Goal: Task Accomplishment & Management: Use online tool/utility

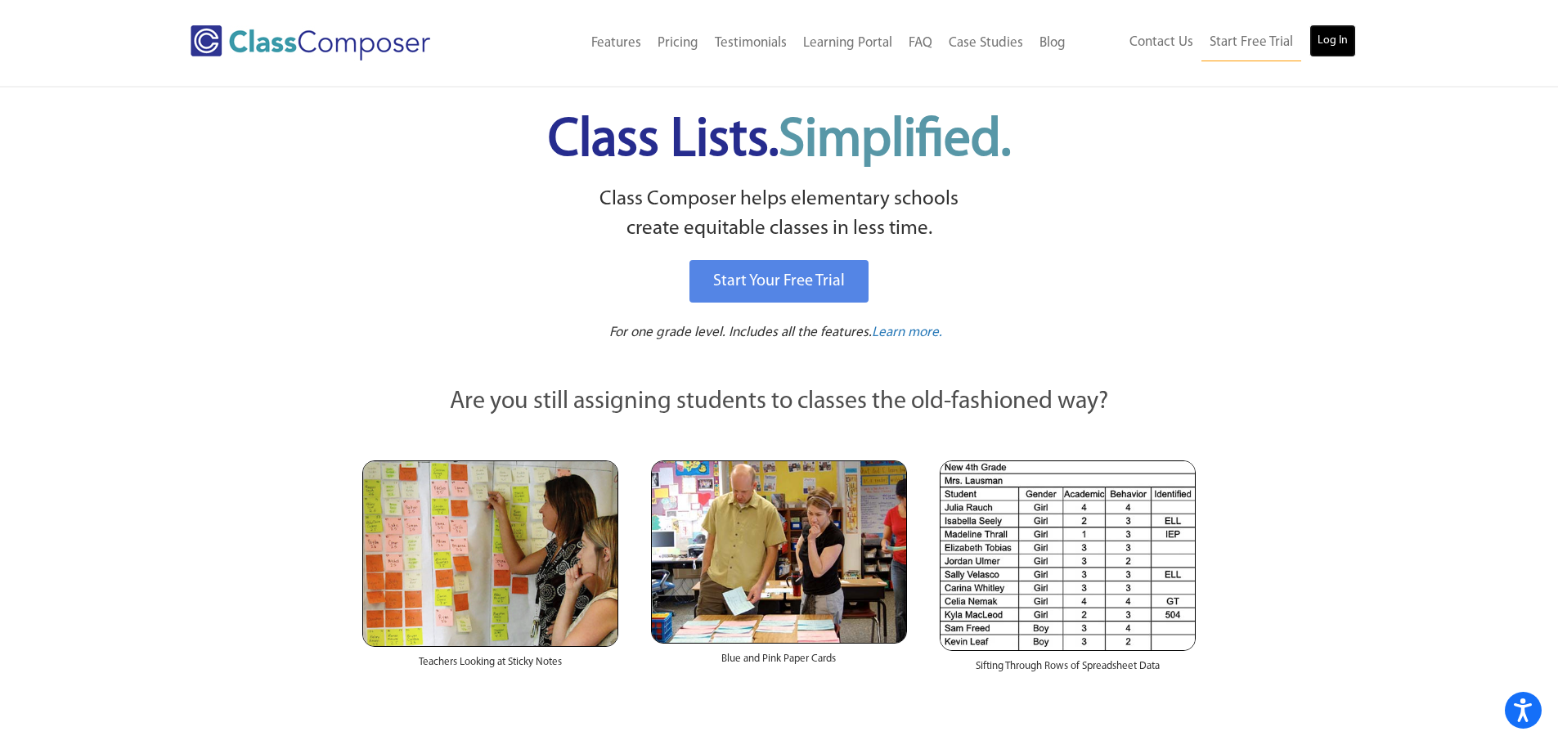
click at [1331, 39] on link "Log In" at bounding box center [1333, 41] width 47 height 33
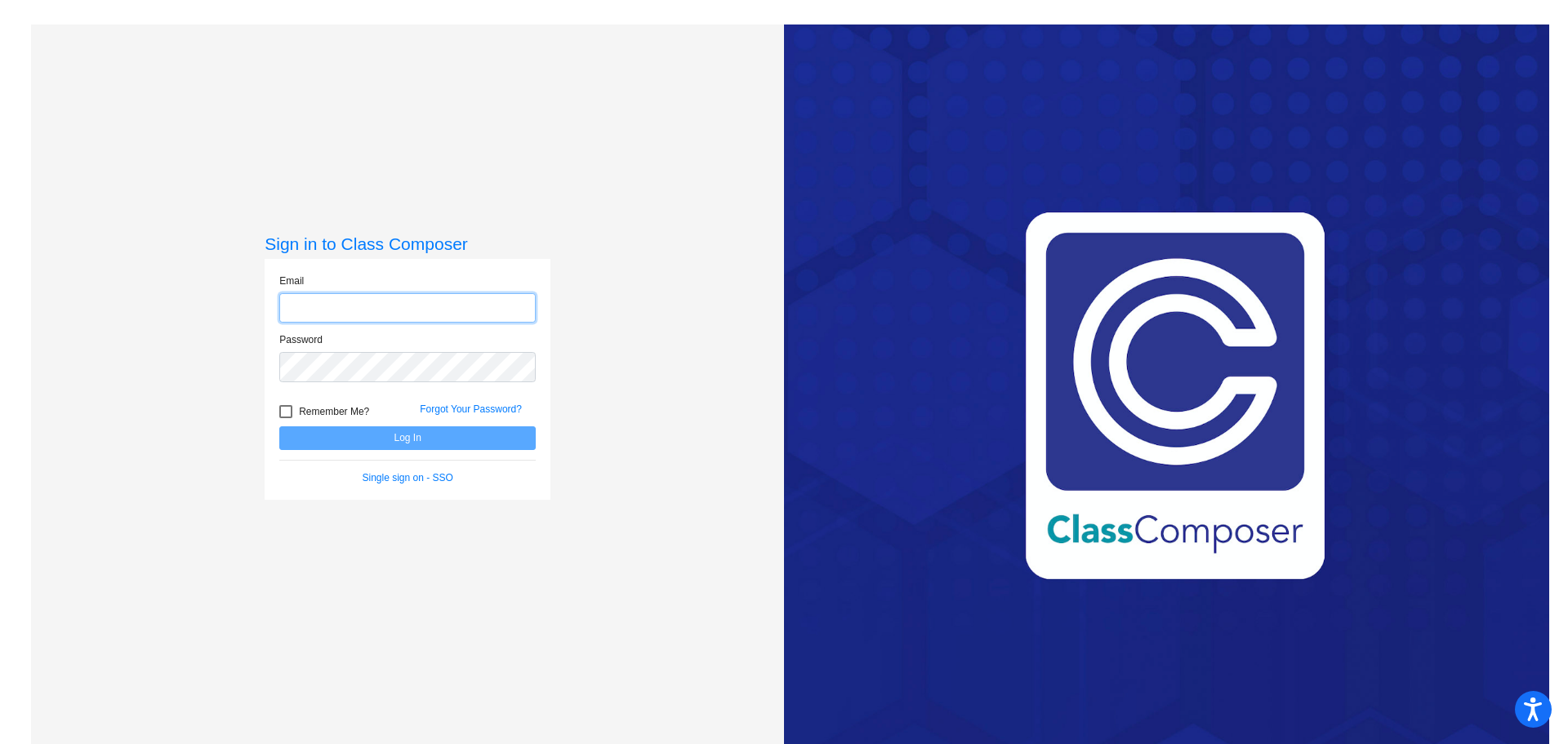
type input "[EMAIL_ADDRESS][DOMAIN_NAME]"
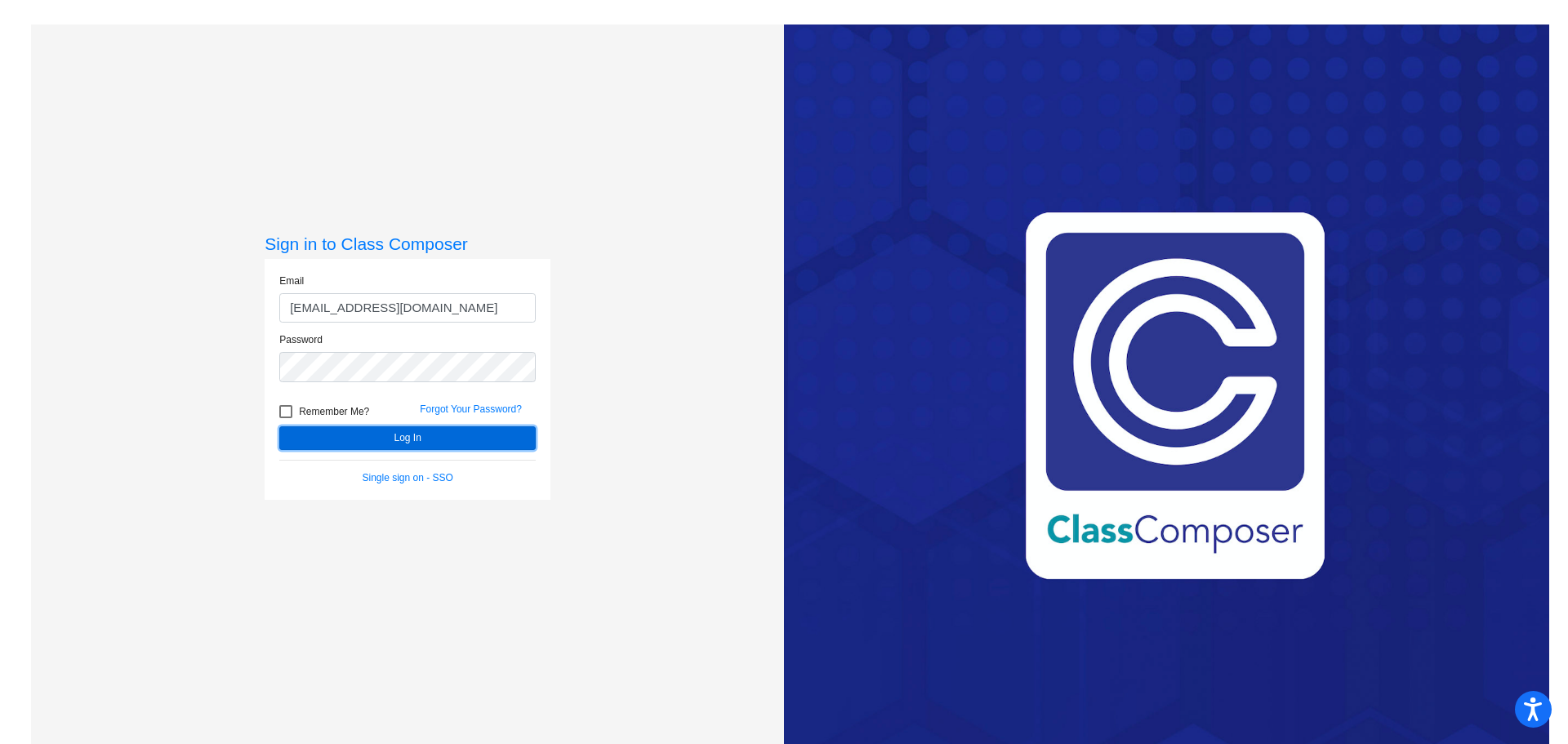
click at [422, 439] on button "Log In" at bounding box center [407, 438] width 257 height 24
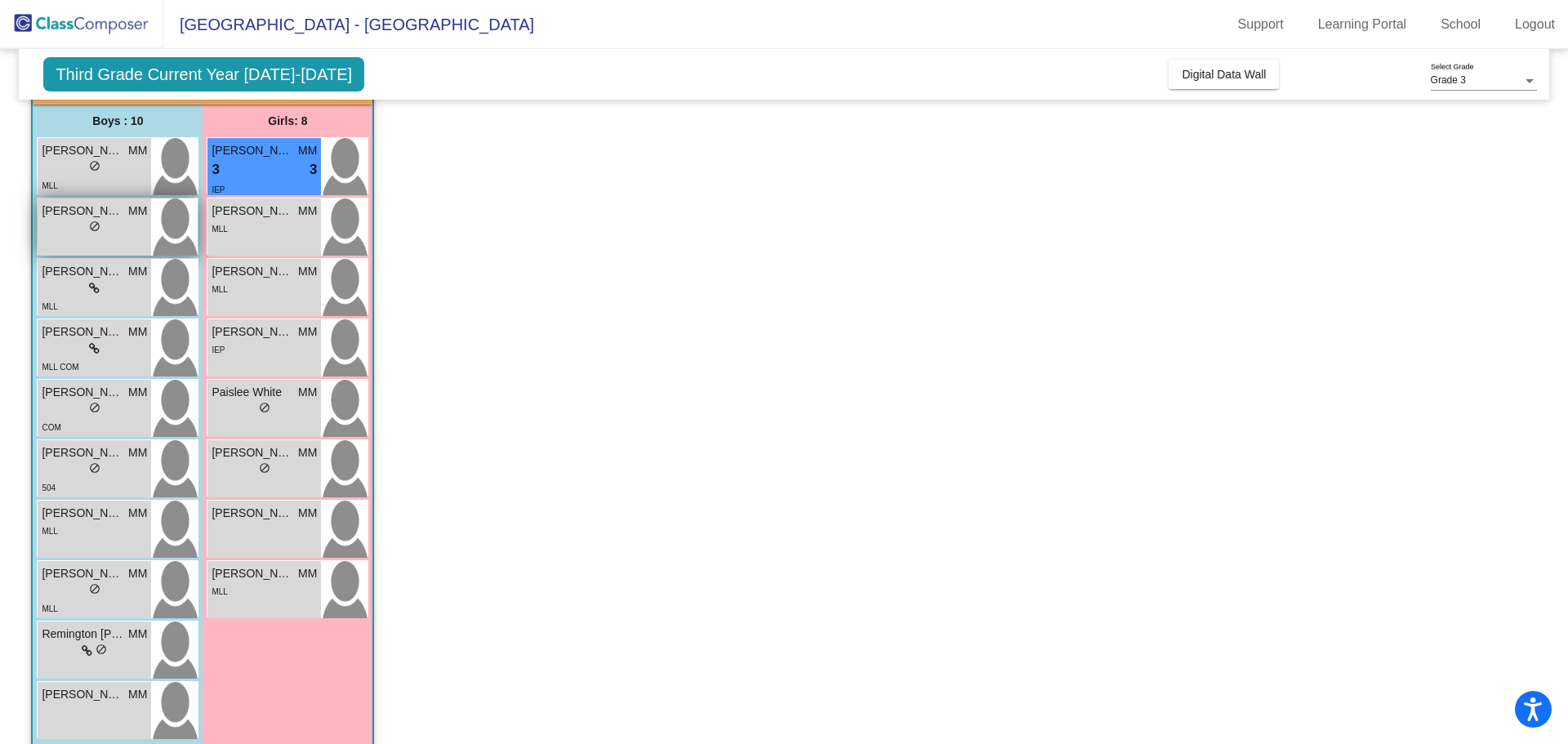
scroll to position [148, 0]
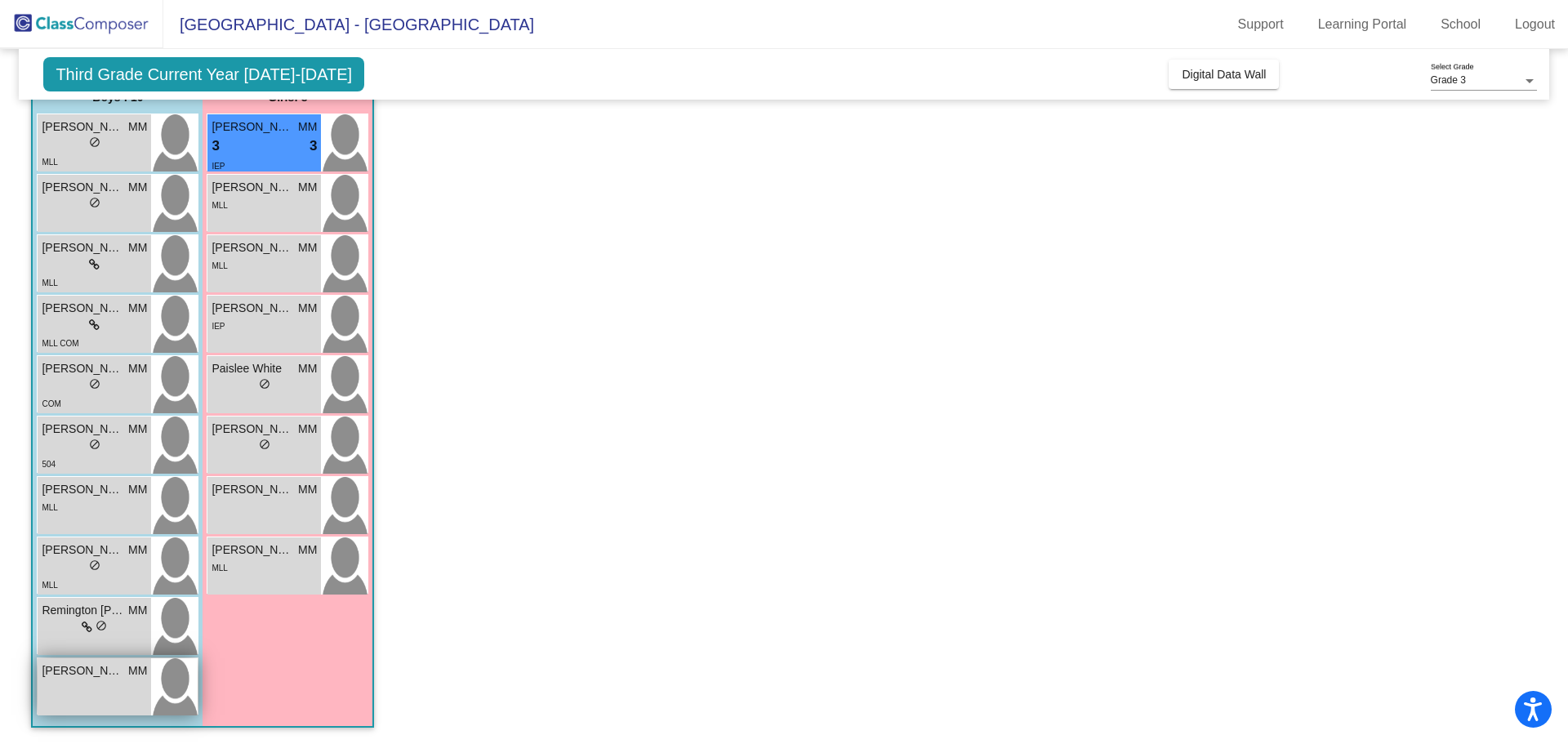
click at [92, 698] on div "[PERSON_NAME] MM lock do_not_disturb_alt" at bounding box center [95, 686] width 114 height 57
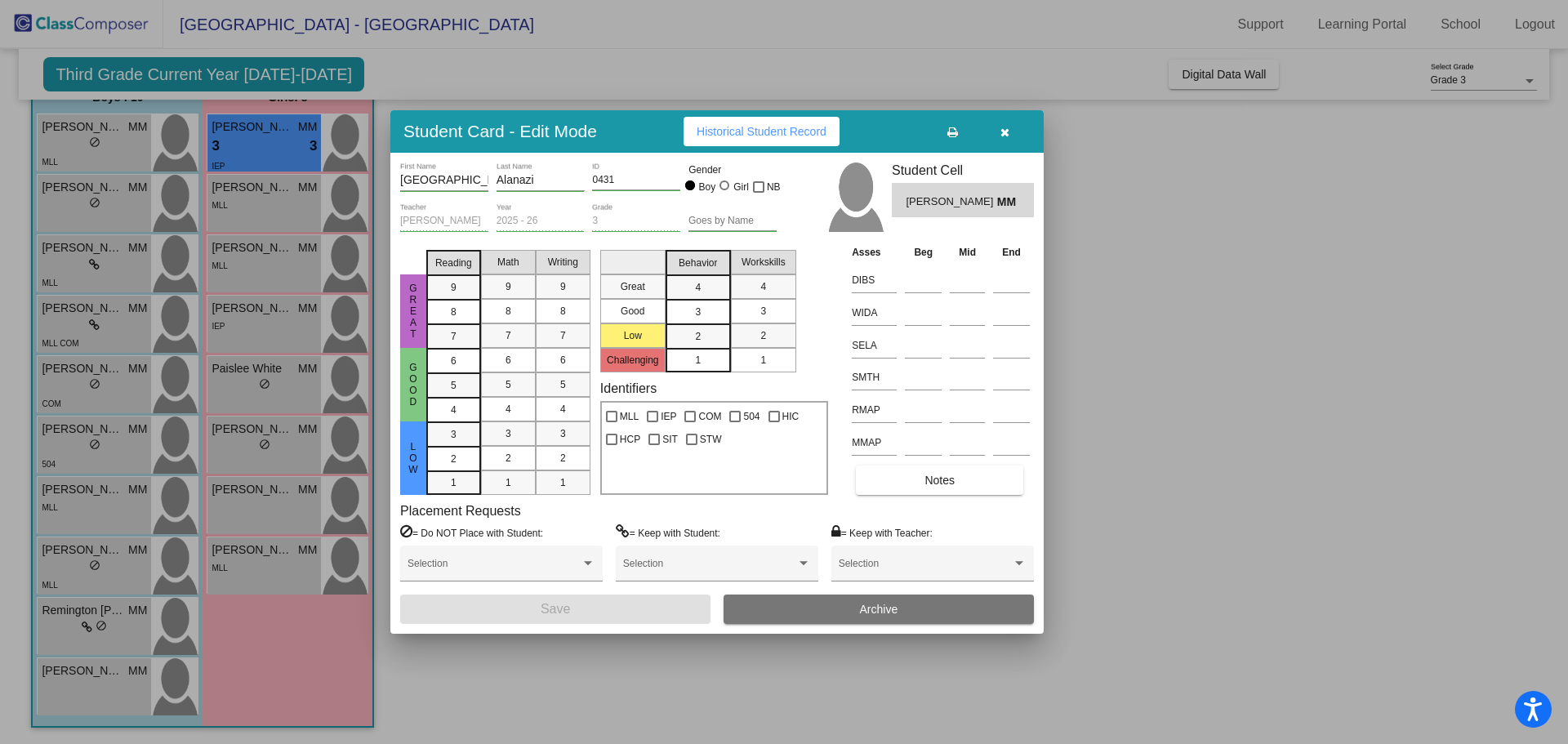
click at [74, 156] on div at bounding box center [784, 372] width 1568 height 744
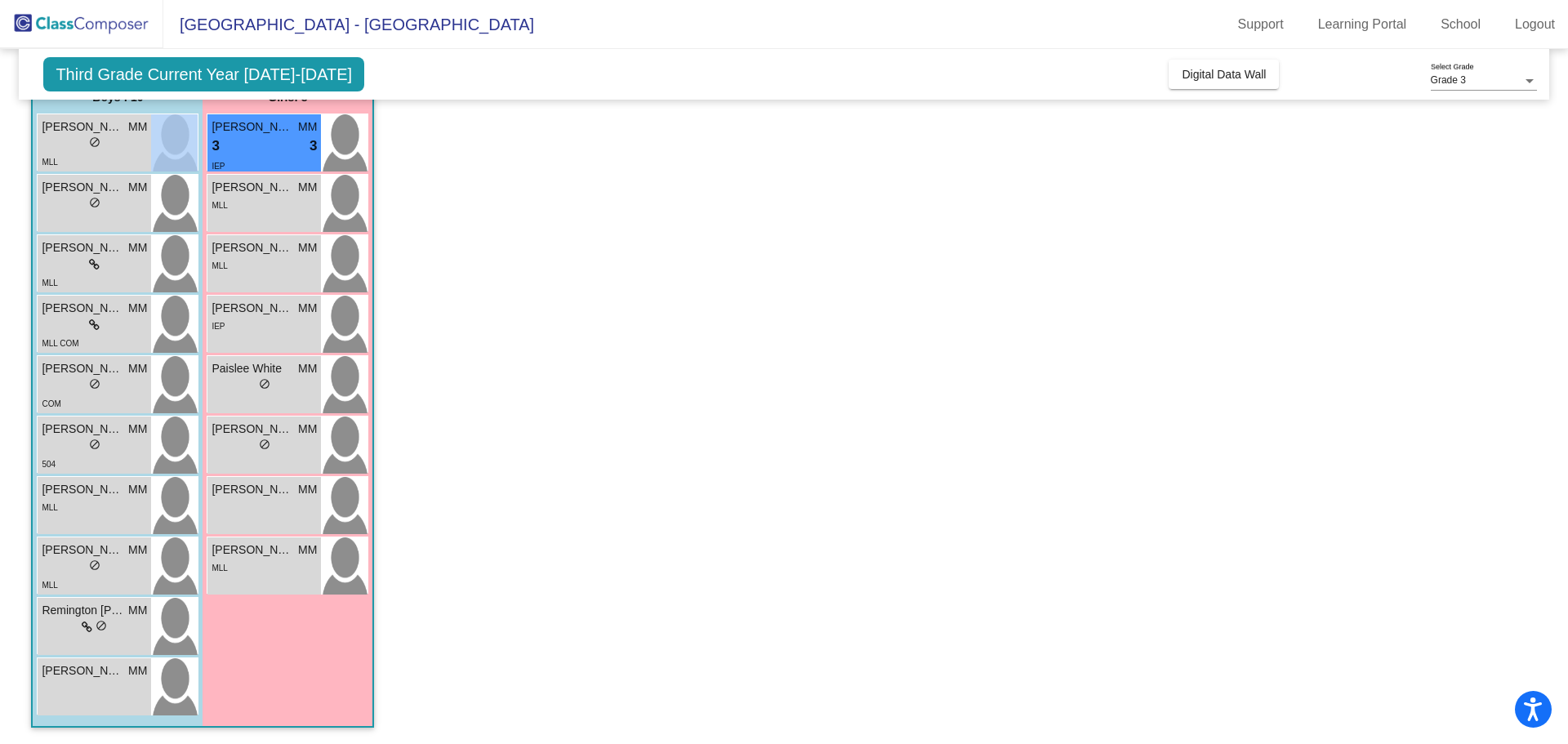
click at [74, 156] on div "MLL" at bounding box center [95, 161] width 106 height 17
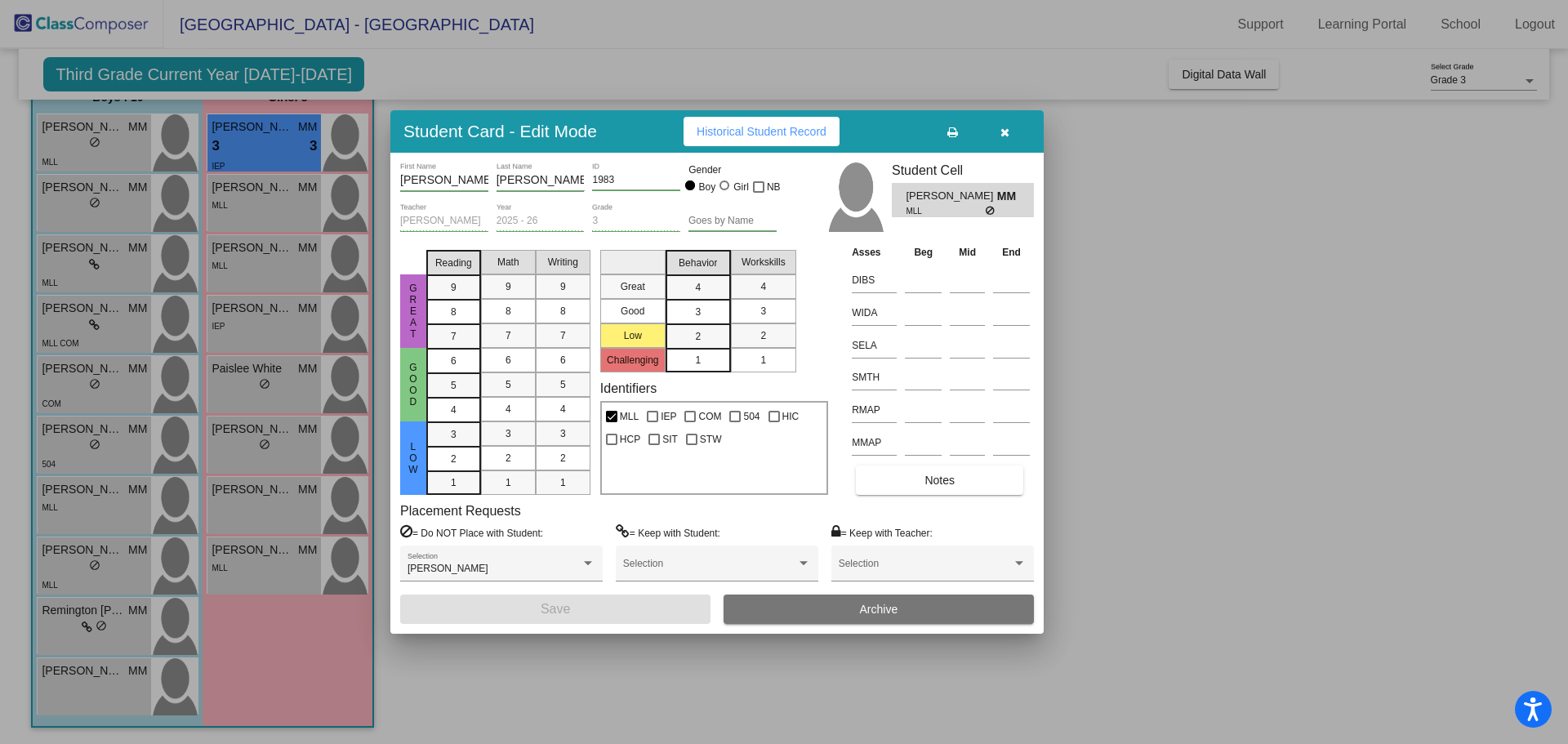
click at [245, 565] on div at bounding box center [784, 372] width 1568 height 744
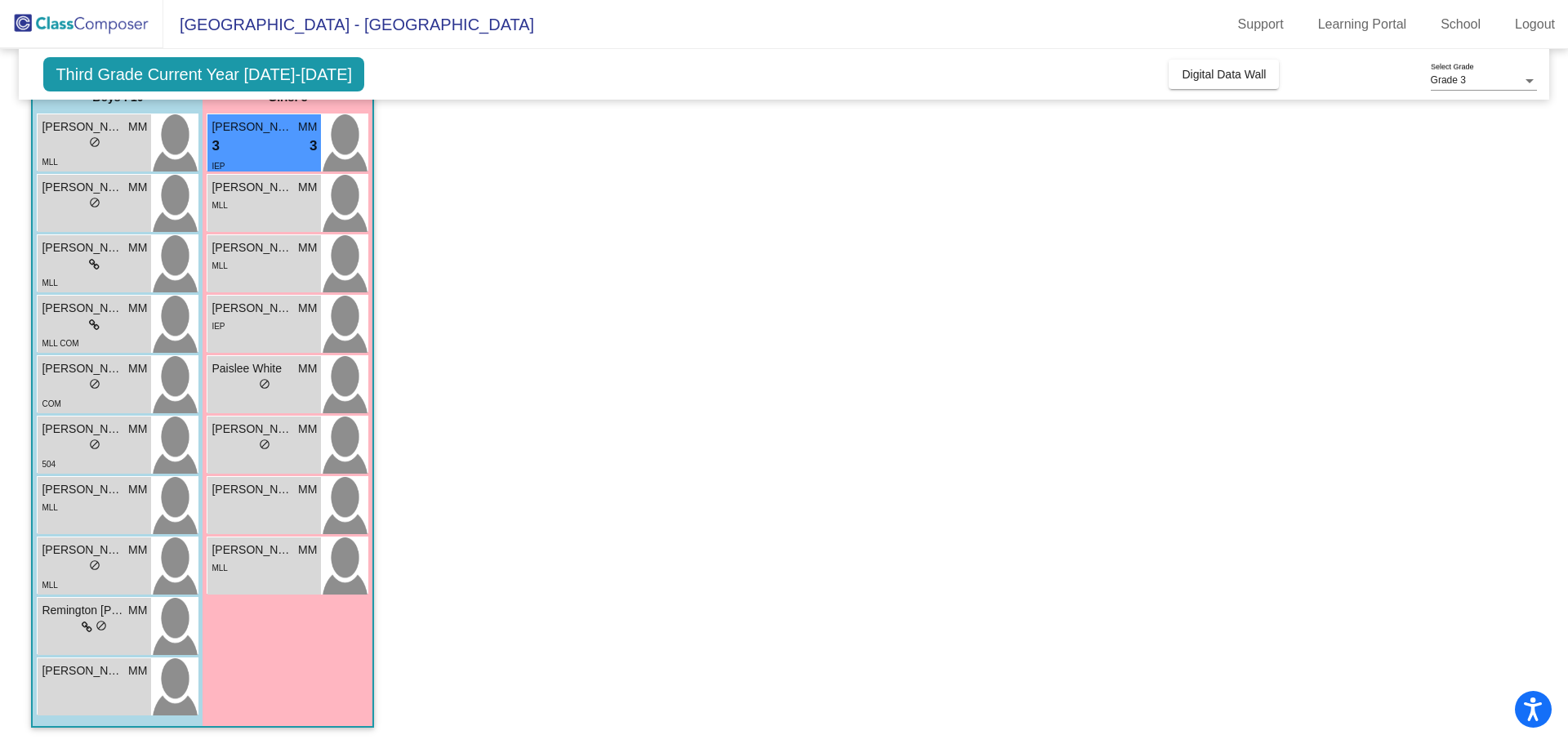
click at [245, 565] on div "MLL" at bounding box center [265, 566] width 106 height 17
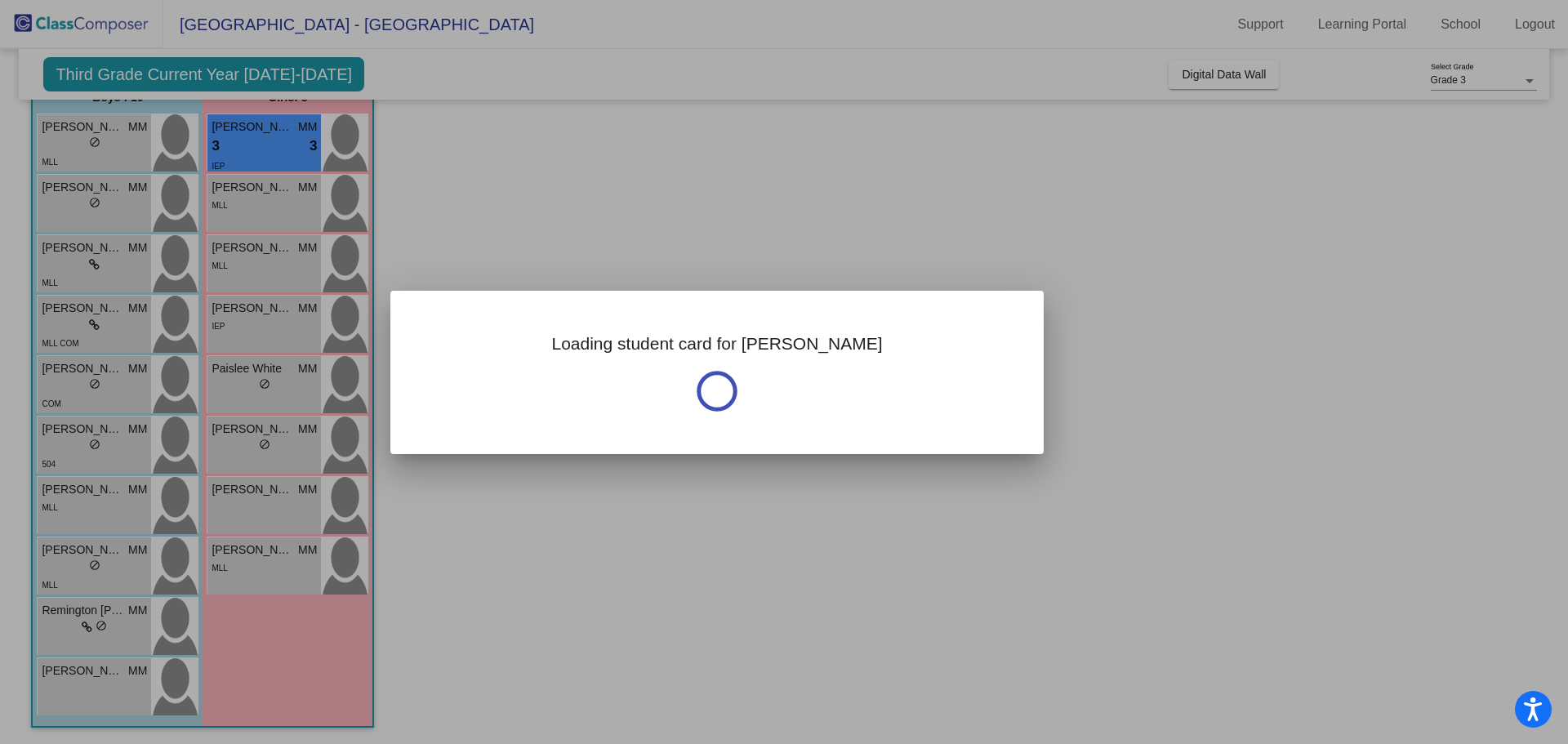
click at [245, 565] on div at bounding box center [784, 372] width 1568 height 744
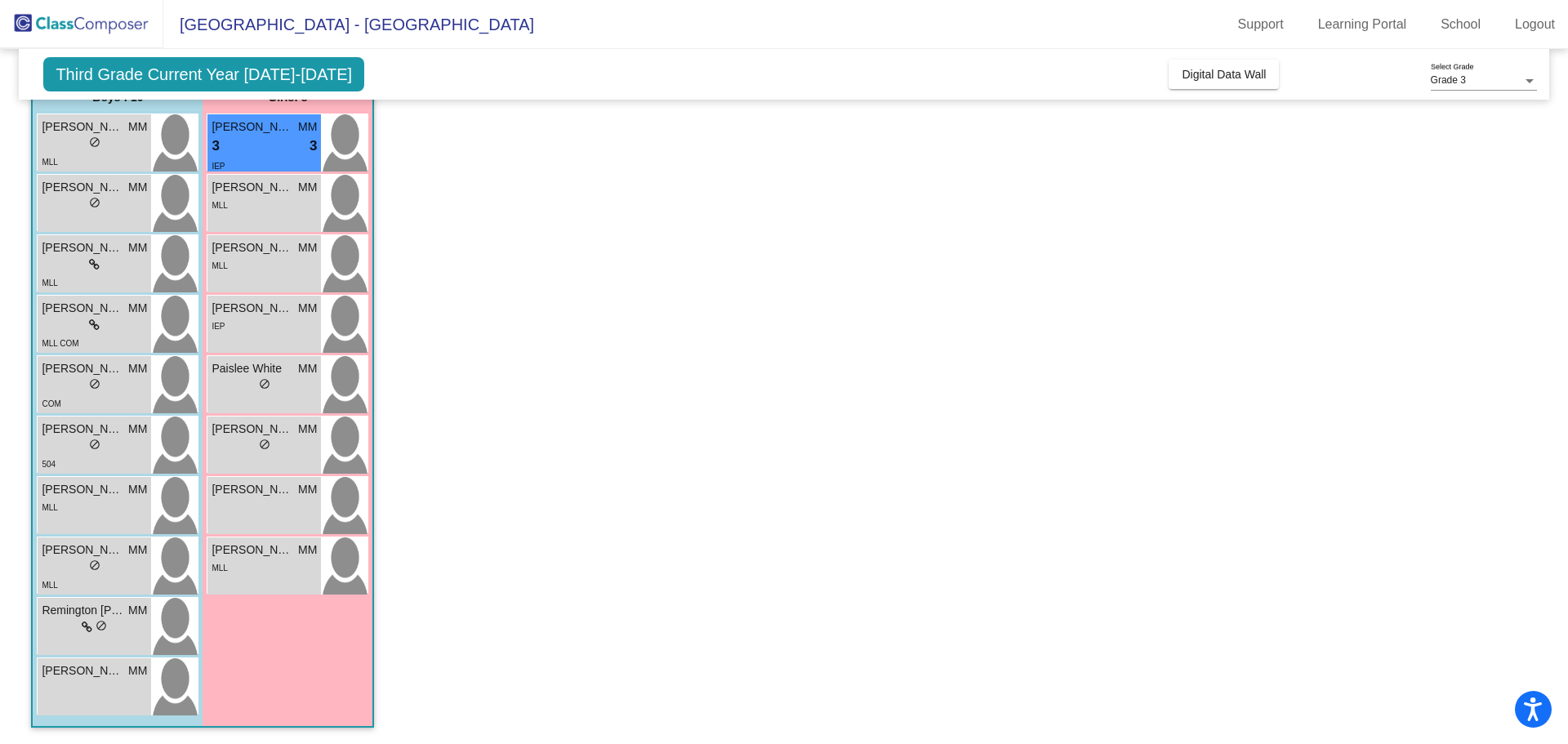
click at [245, 565] on div "MLL" at bounding box center [265, 566] width 106 height 17
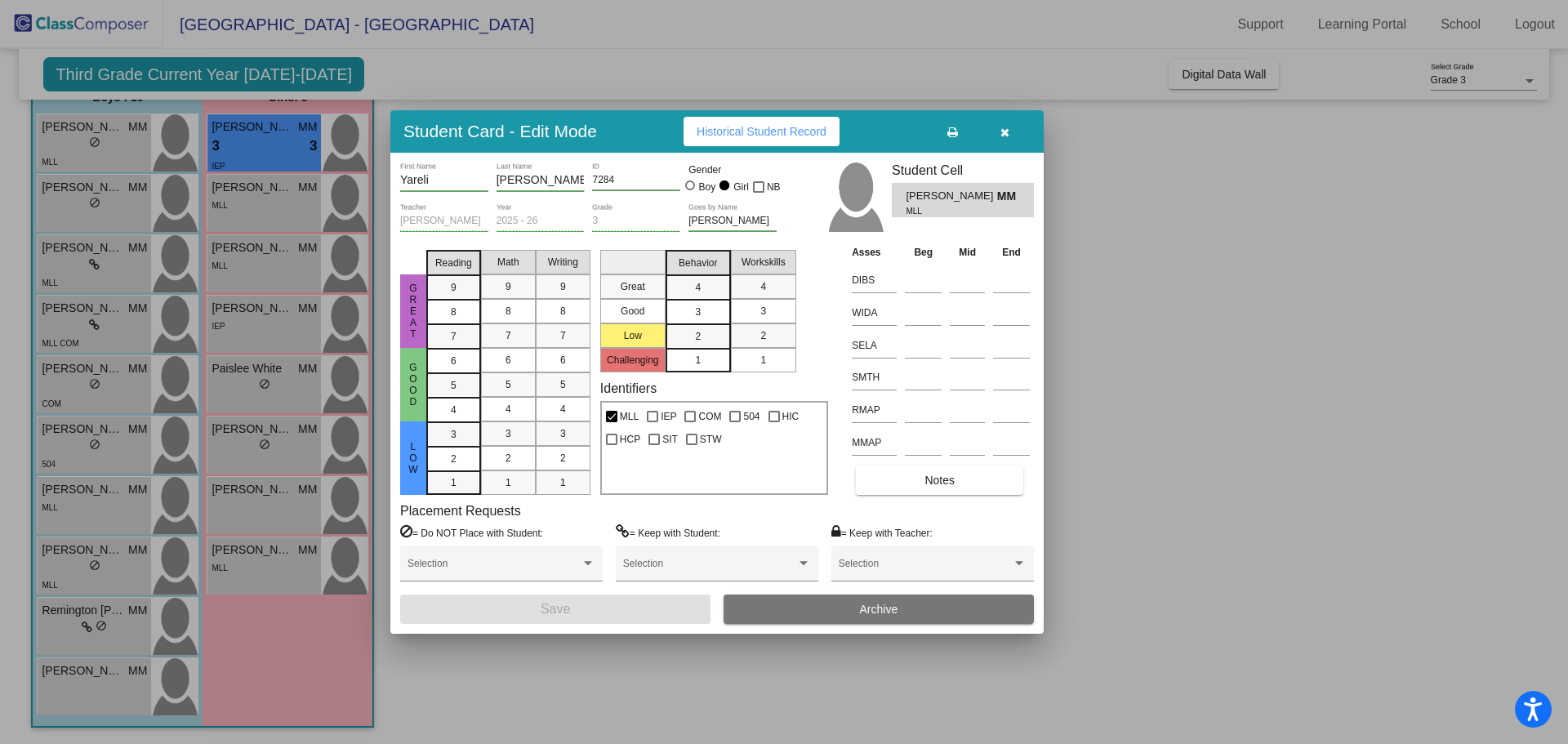
click at [115, 398] on div at bounding box center [784, 372] width 1568 height 744
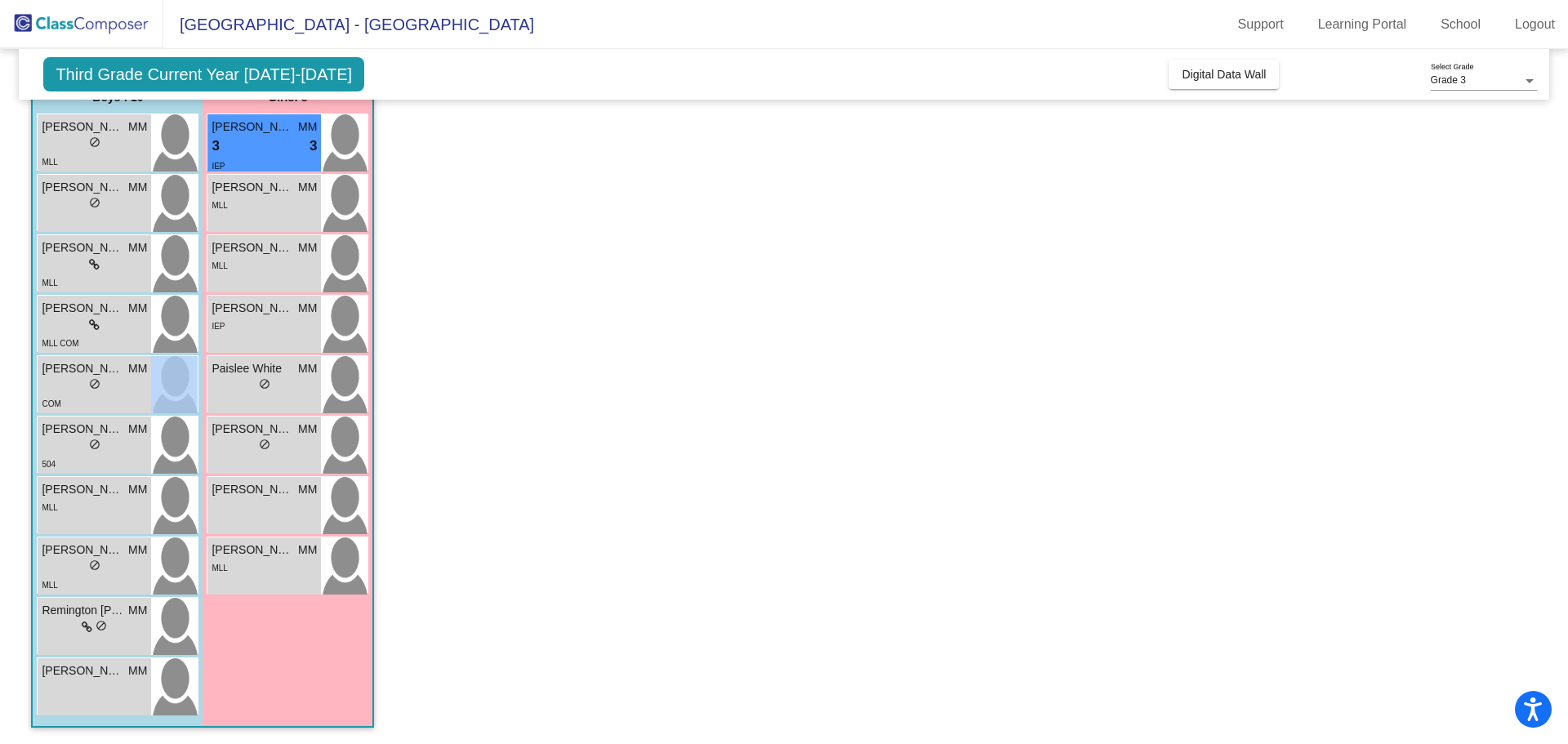
click at [115, 398] on div "COM" at bounding box center [95, 402] width 106 height 17
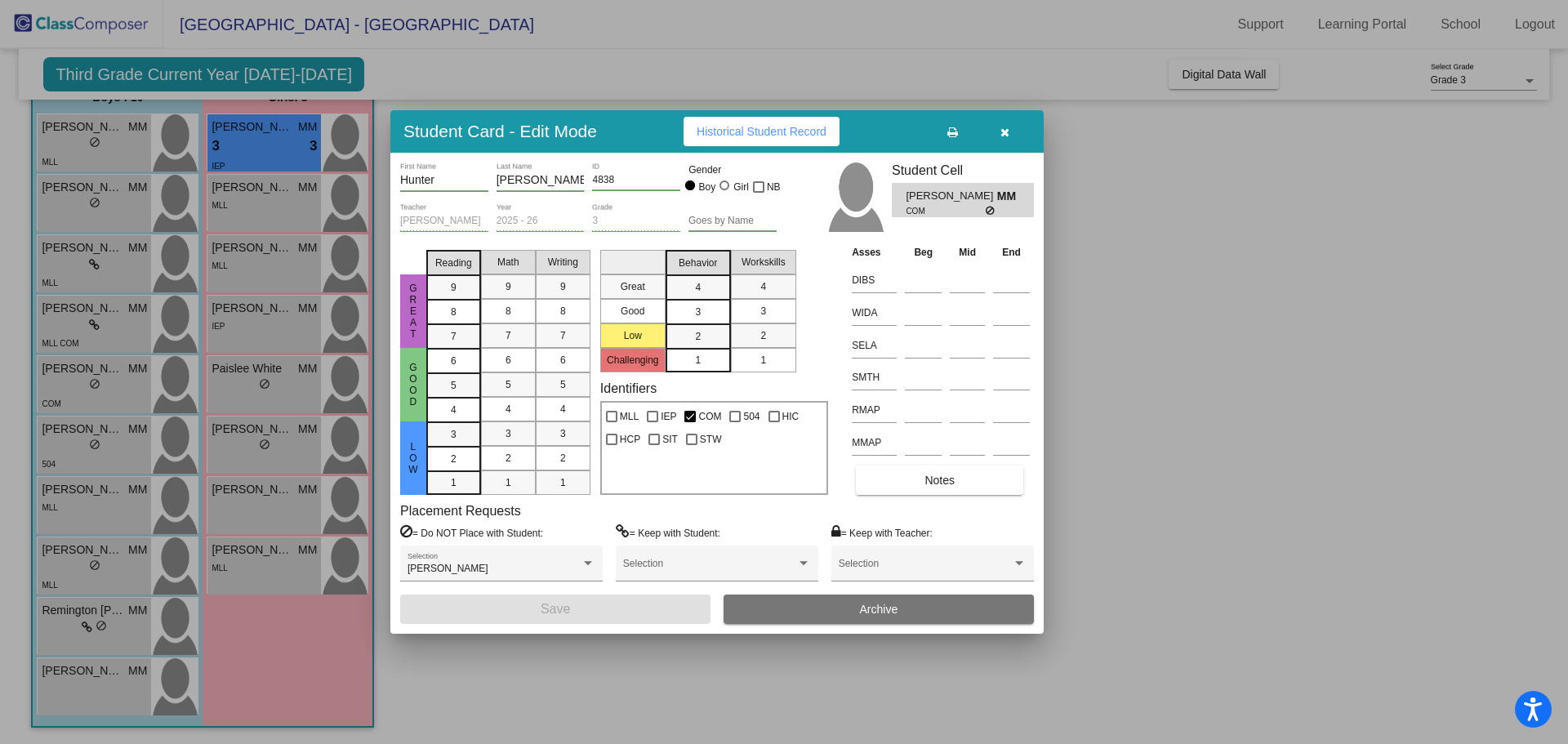
click at [246, 264] on div at bounding box center [784, 372] width 1568 height 744
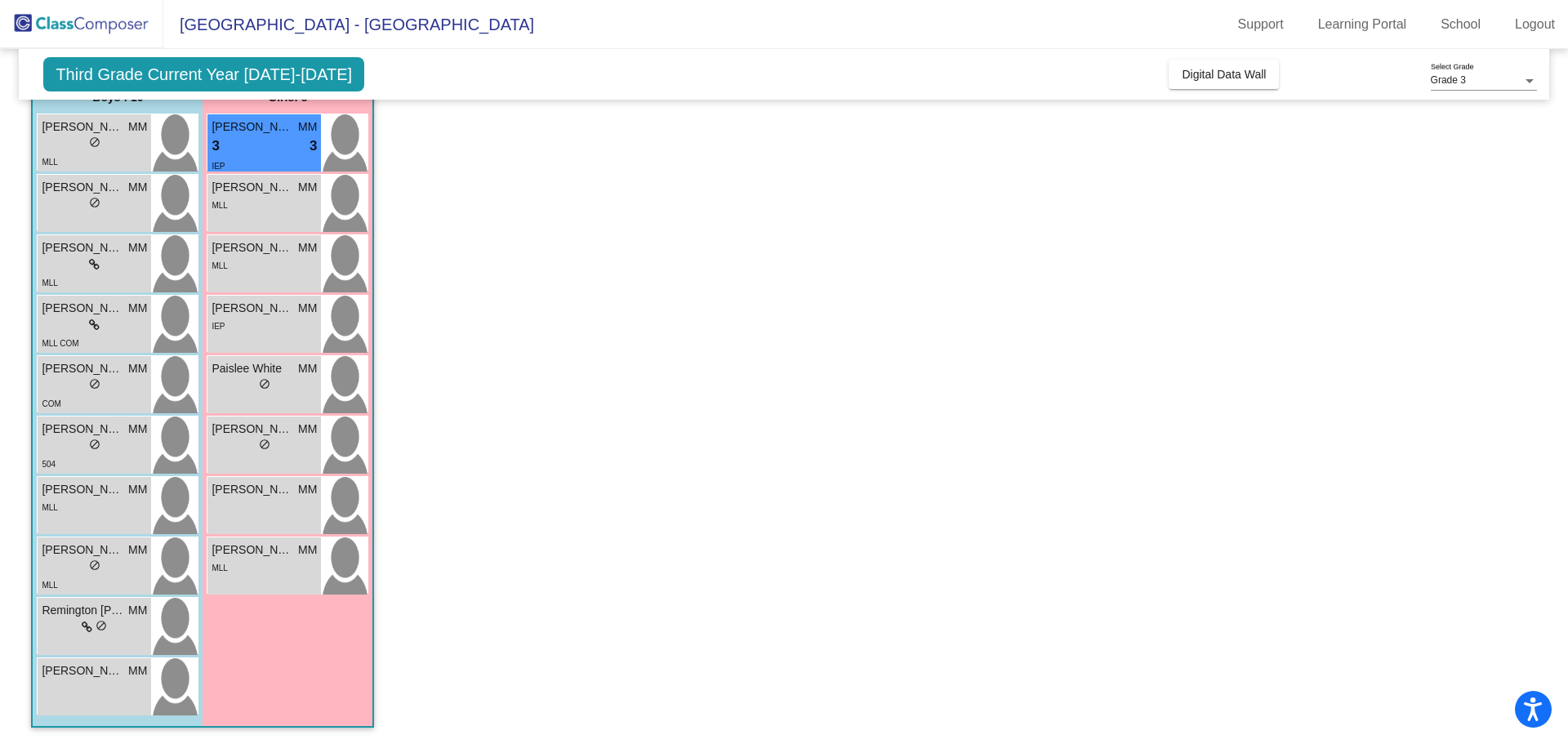
click at [246, 264] on div "MLL" at bounding box center [265, 265] width 106 height 17
